Goal: Unclear

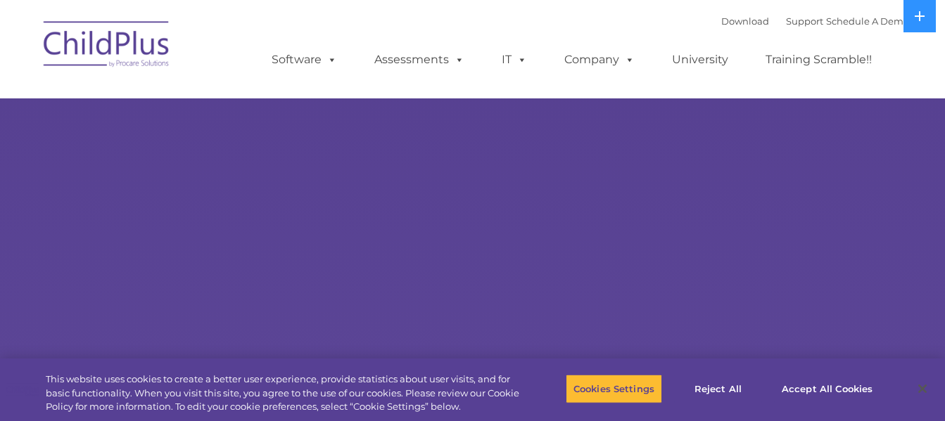
select select "MEDIUM"
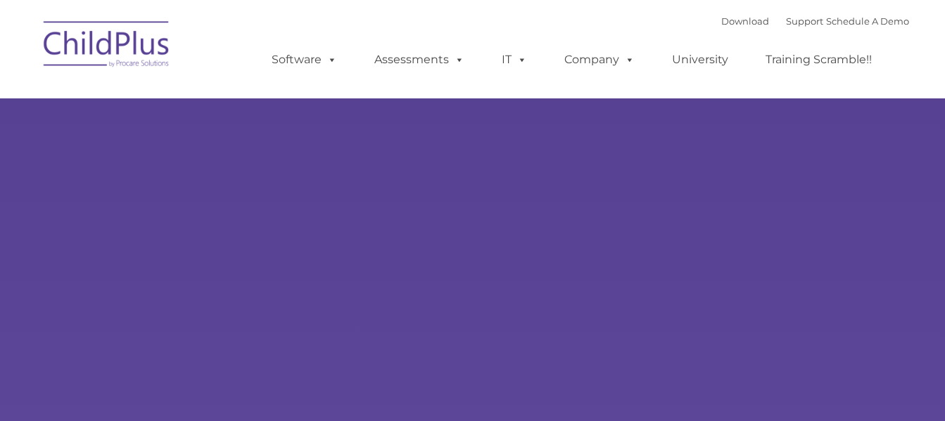
select select "MEDIUM"
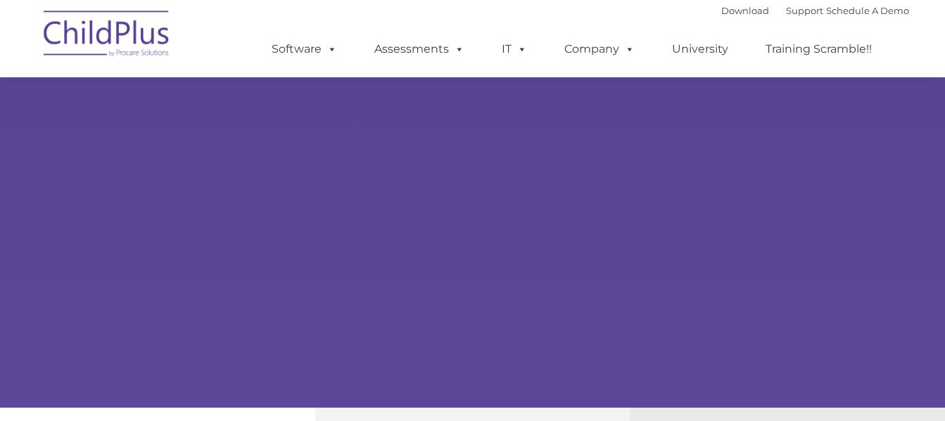
select select "MEDIUM"
